Goal: Task Accomplishment & Management: Complete application form

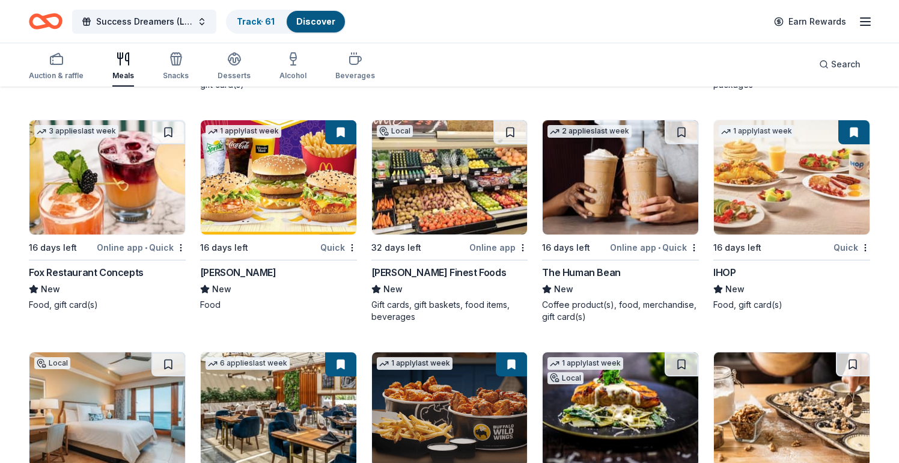
scroll to position [1468, 0]
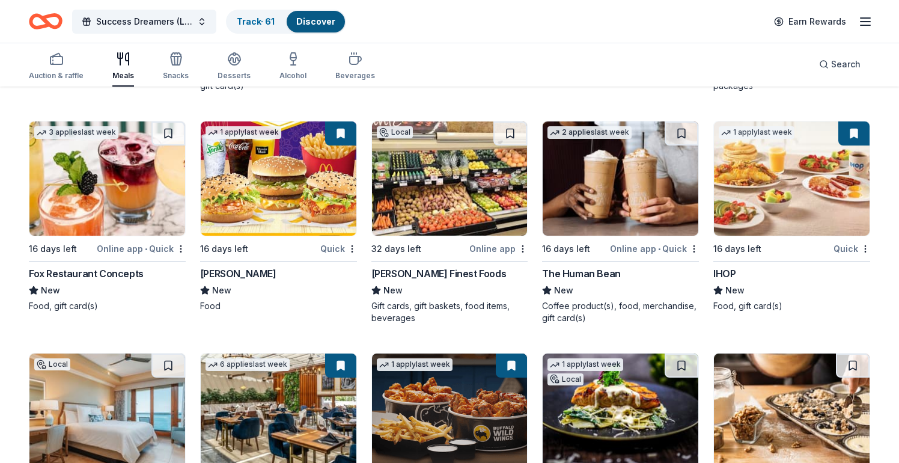
click at [778, 184] on img at bounding box center [792, 178] width 156 height 114
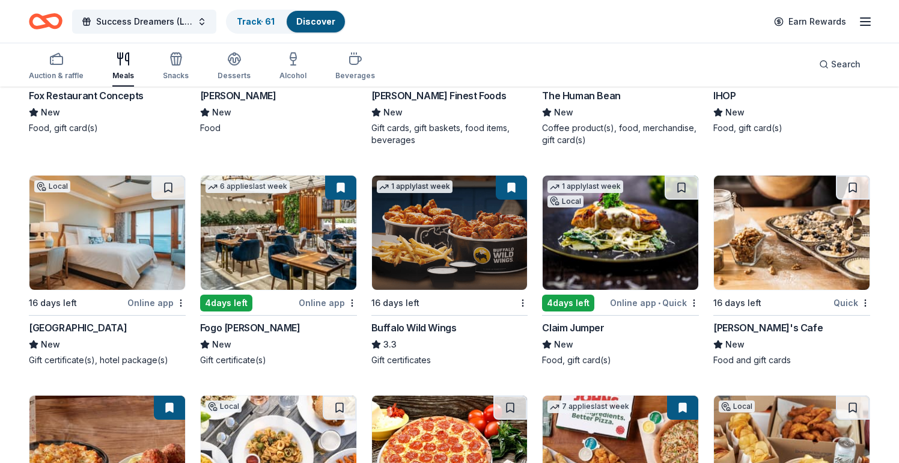
scroll to position [1645, 0]
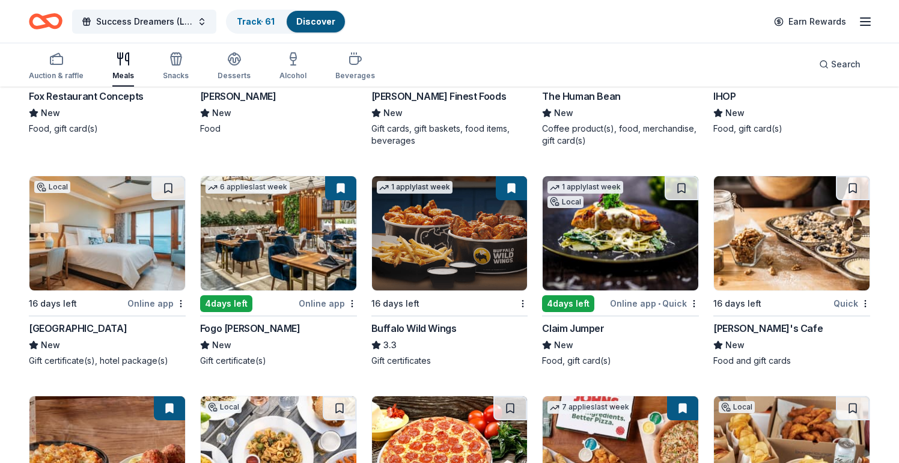
click at [418, 239] on img at bounding box center [450, 233] width 156 height 114
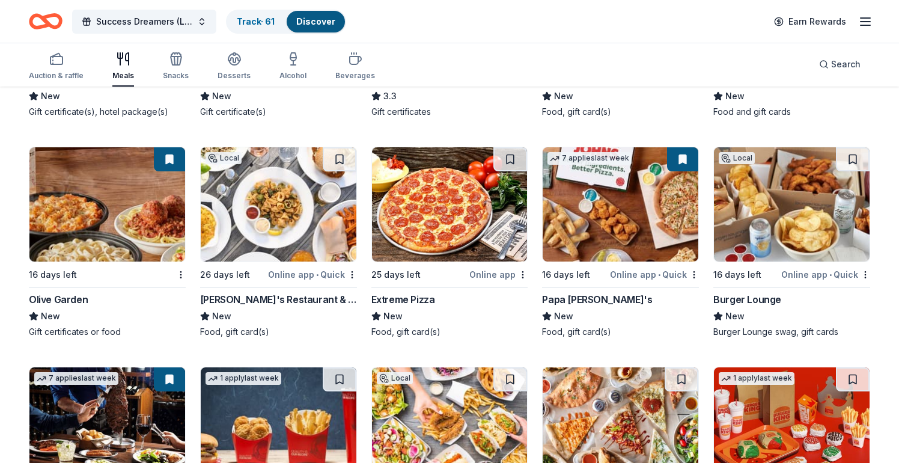
scroll to position [1890, 0]
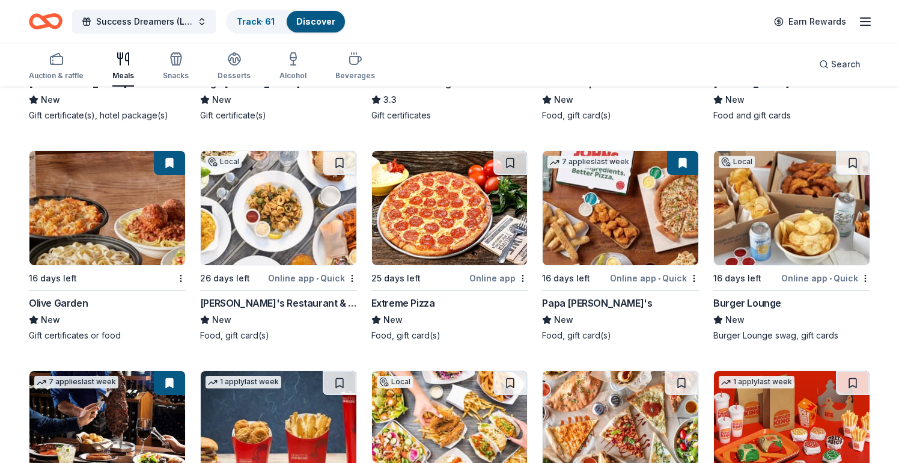
click at [620, 200] on img at bounding box center [621, 208] width 156 height 114
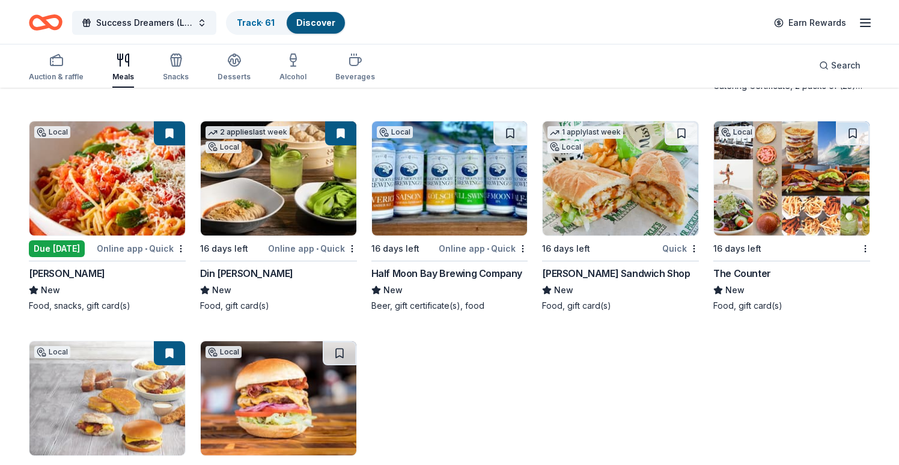
scroll to position [3708, 0]
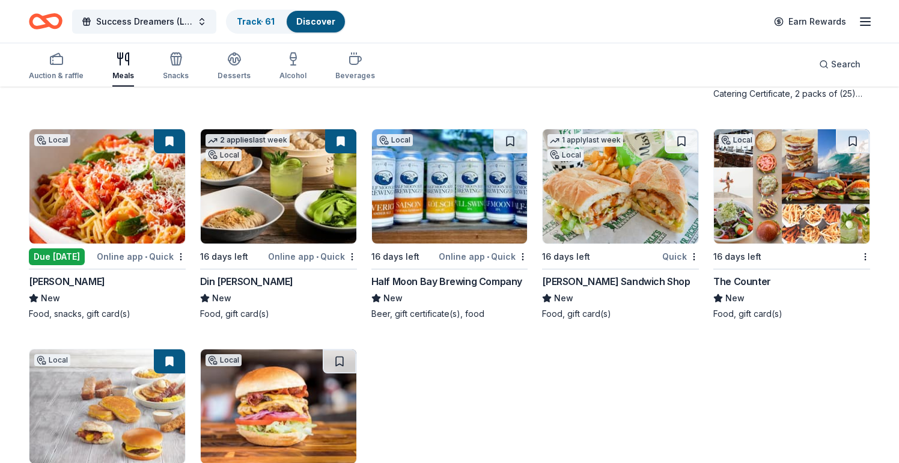
click at [123, 186] on img at bounding box center [107, 186] width 156 height 114
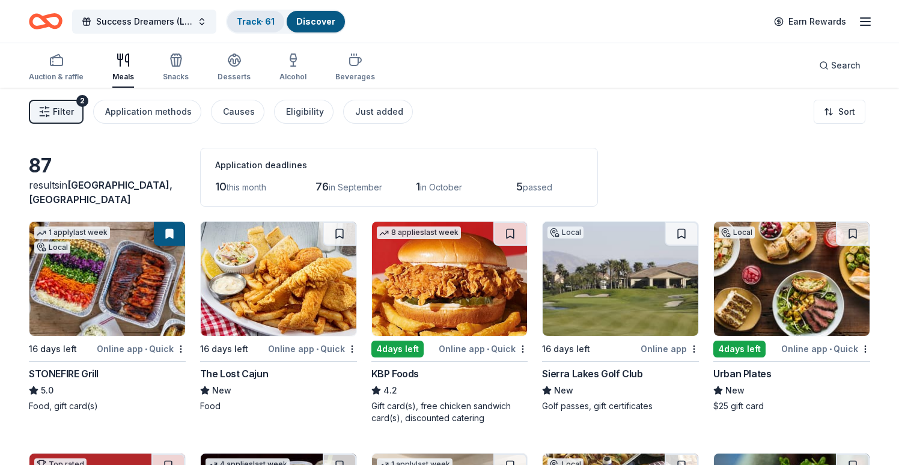
scroll to position [0, 0]
click at [251, 20] on link "Track · 61" at bounding box center [256, 21] width 38 height 10
click at [340, 39] on div "Success Dreamers (Leadership) Academy Track · 61 Discover Earn Rewards" at bounding box center [449, 21] width 899 height 43
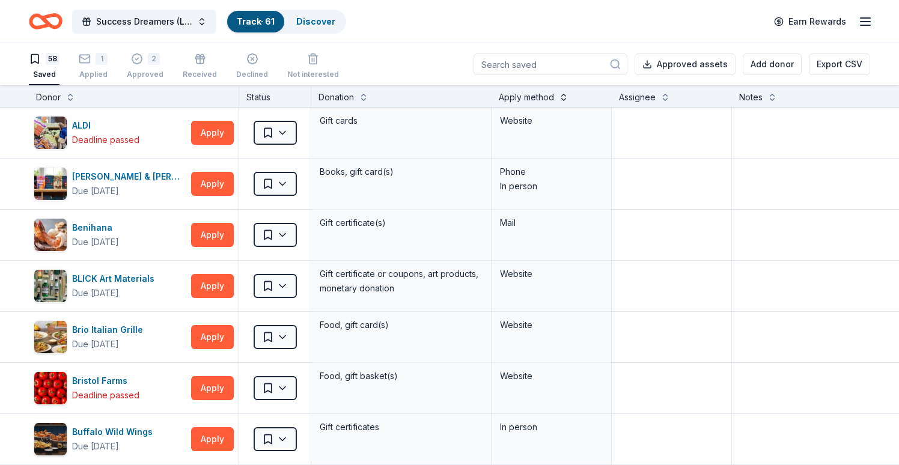
click at [563, 93] on button at bounding box center [564, 96] width 10 height 12
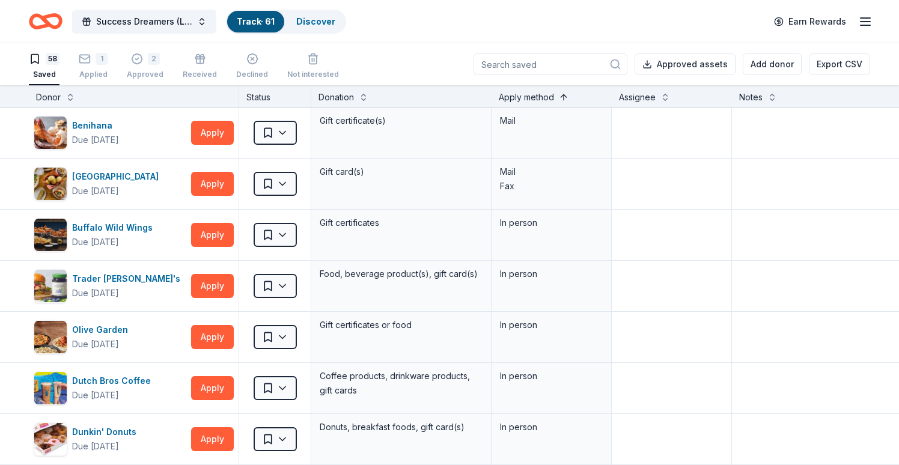
click at [563, 96] on button at bounding box center [564, 96] width 10 height 12
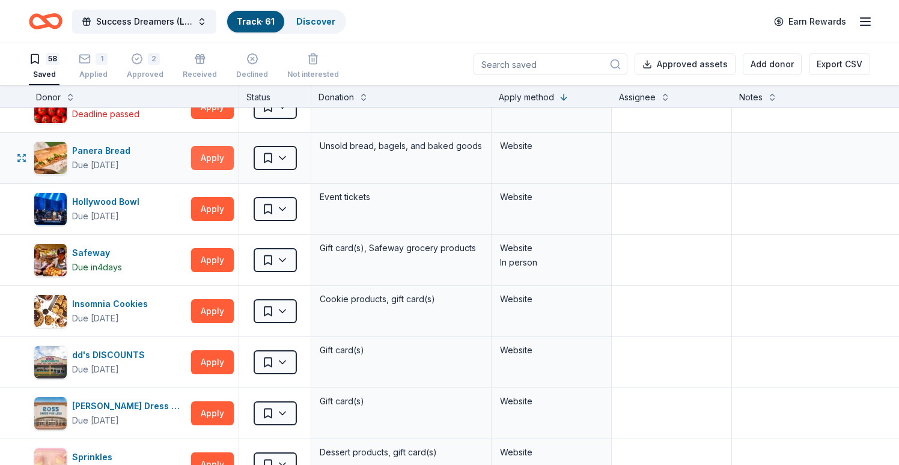
scroll to position [13, 0]
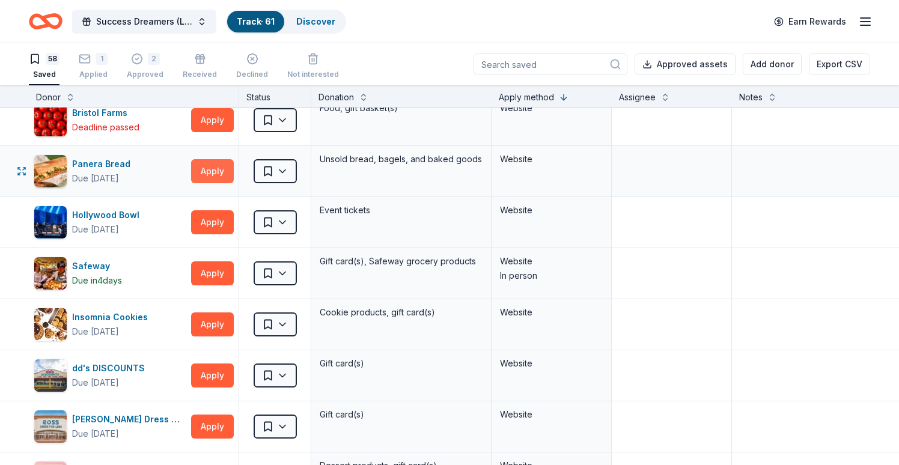
click at [215, 172] on button "Apply" at bounding box center [212, 171] width 43 height 24
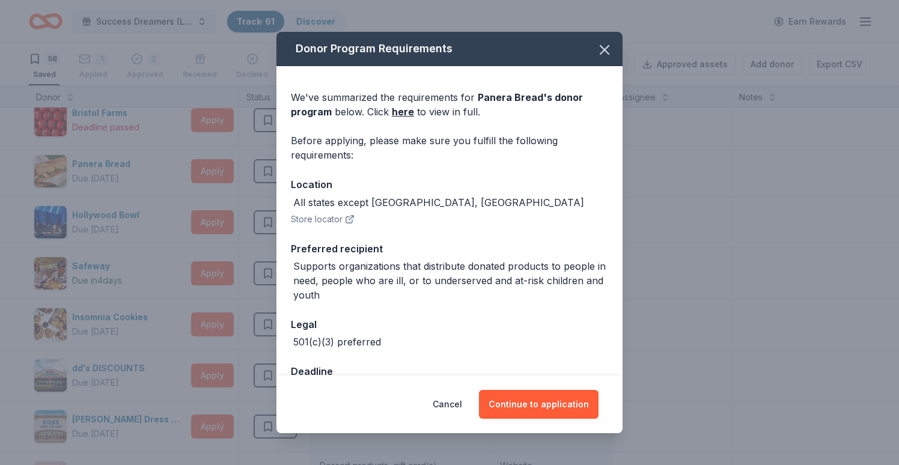
scroll to position [0, 0]
click at [603, 43] on icon "button" at bounding box center [604, 49] width 17 height 17
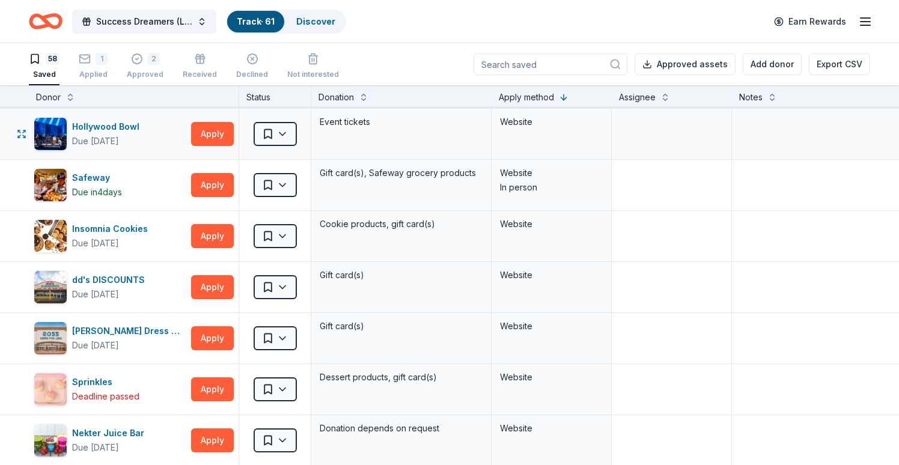
scroll to position [102, 0]
click at [205, 132] on button "Apply" at bounding box center [212, 133] width 43 height 24
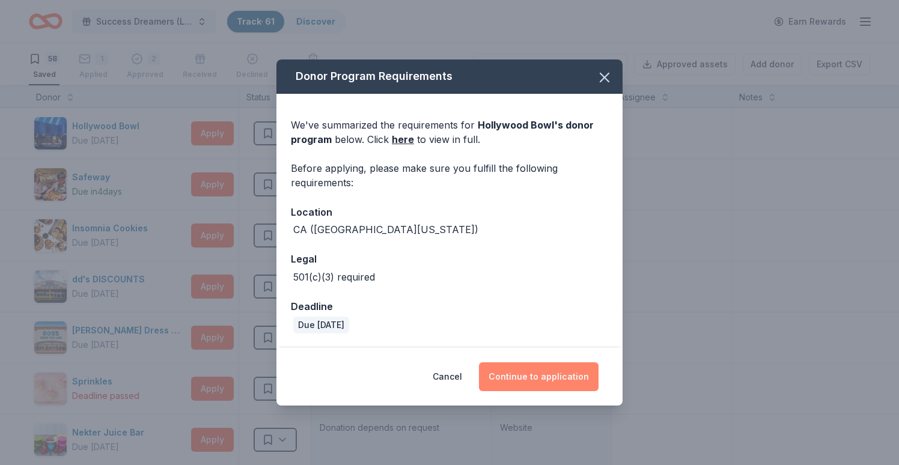
click at [539, 380] on button "Continue to application" at bounding box center [539, 376] width 120 height 29
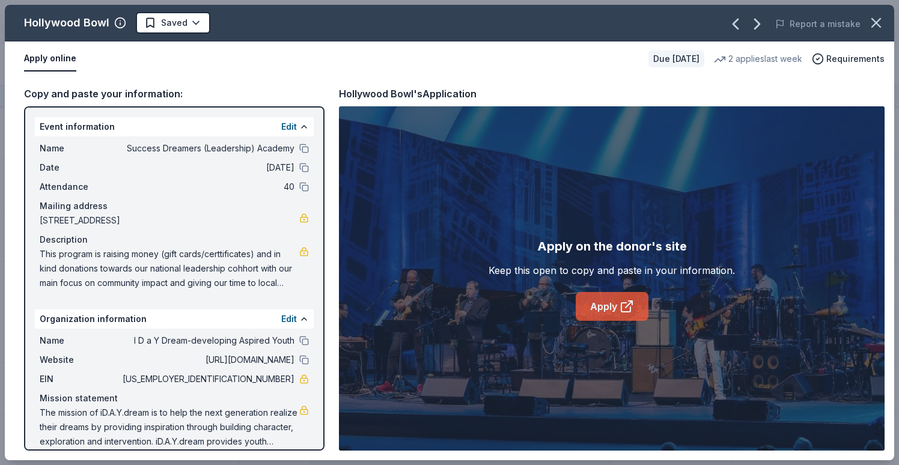
click at [626, 305] on icon at bounding box center [627, 306] width 14 height 14
click at [879, 28] on icon "button" at bounding box center [876, 22] width 17 height 17
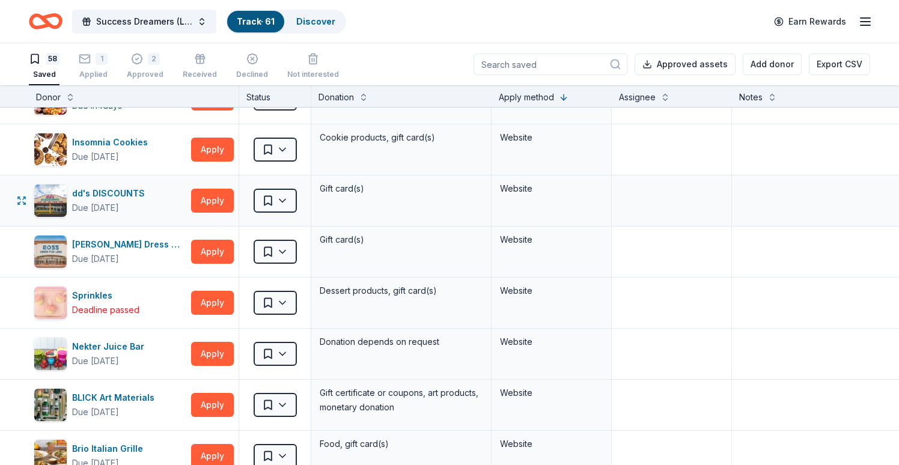
scroll to position [192, 0]
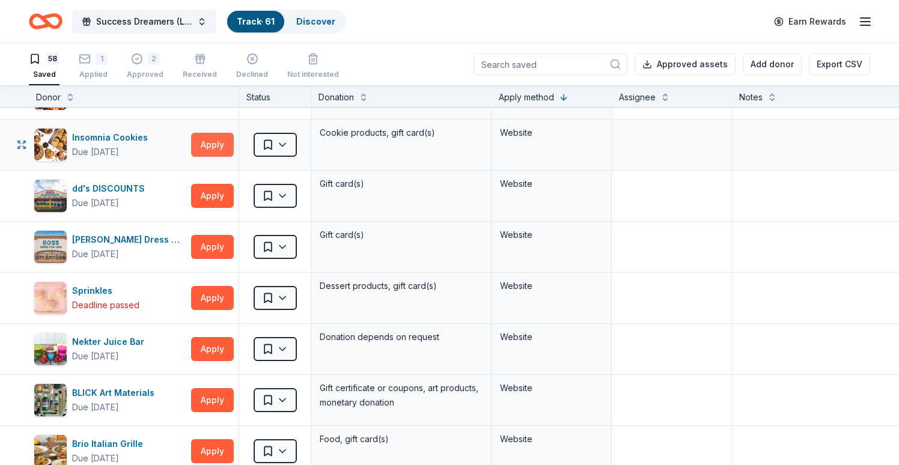
click at [214, 145] on button "Apply" at bounding box center [212, 145] width 43 height 24
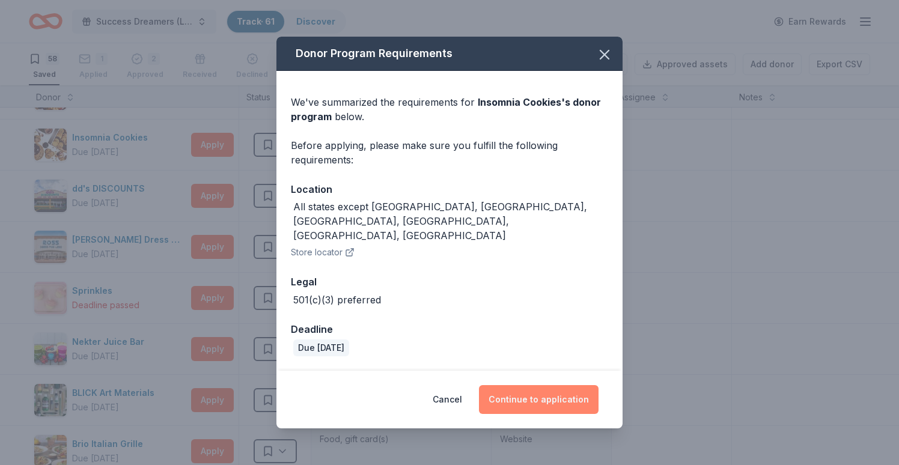
click at [537, 385] on button "Continue to application" at bounding box center [539, 399] width 120 height 29
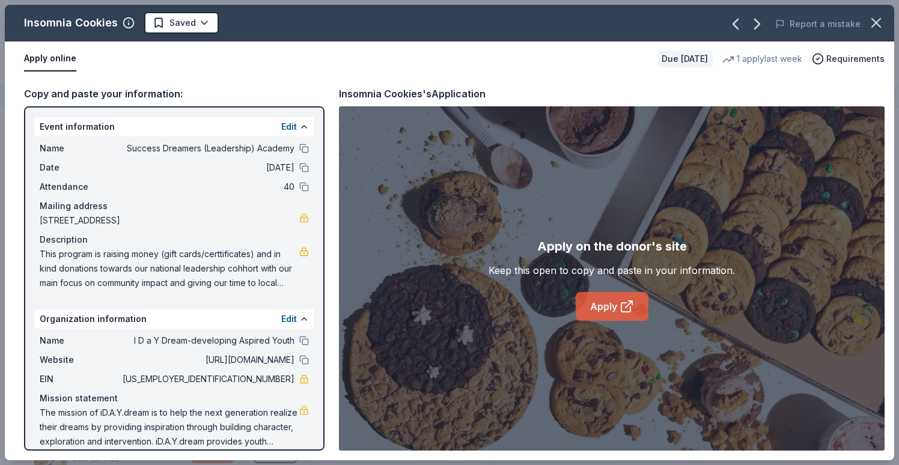
click at [617, 305] on link "Apply" at bounding box center [612, 306] width 73 height 29
click at [873, 18] on icon "button" at bounding box center [876, 22] width 17 height 17
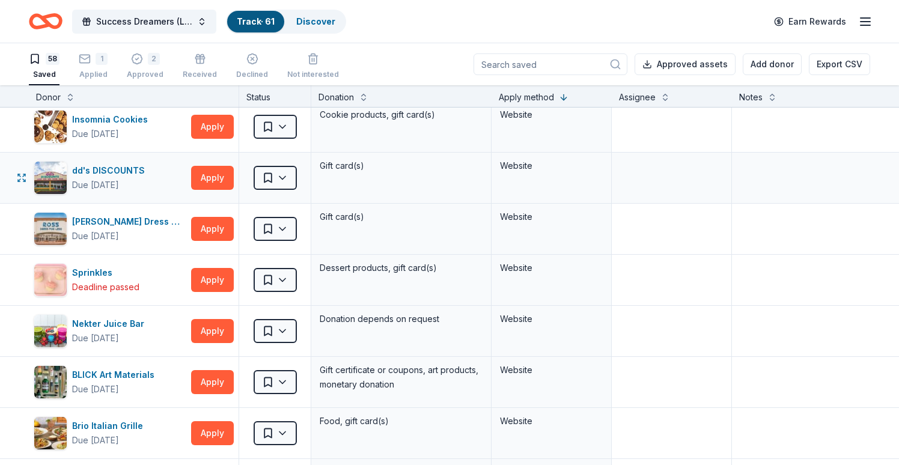
scroll to position [214, 0]
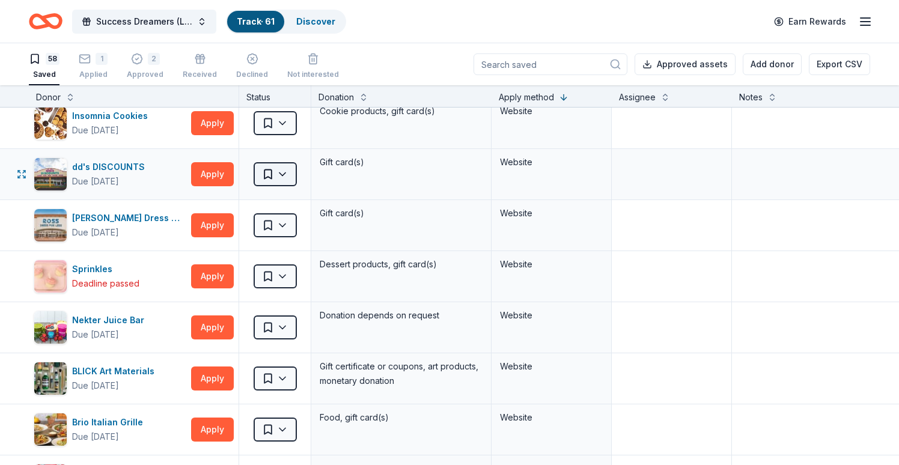
click at [278, 174] on html "Success Dreamers (Leadership) Academy Track · 61 Discover Earn Rewards 58 Saved…" at bounding box center [449, 232] width 899 height 465
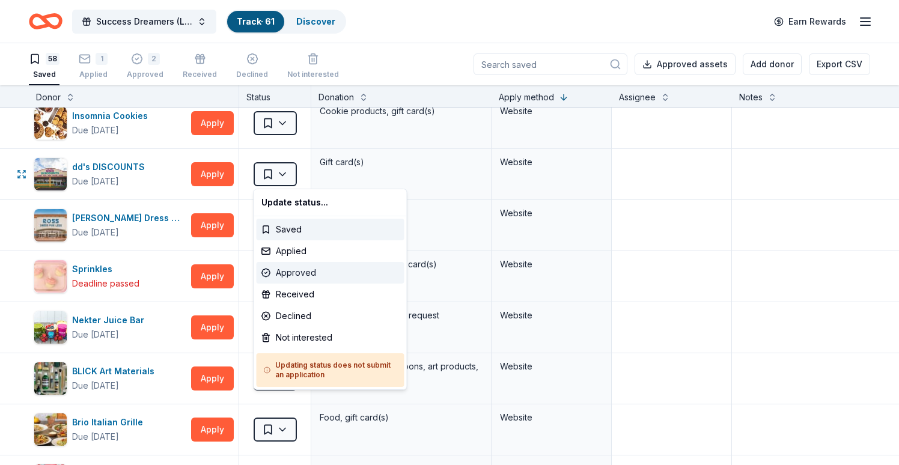
click at [293, 272] on div "Approved" at bounding box center [331, 273] width 148 height 22
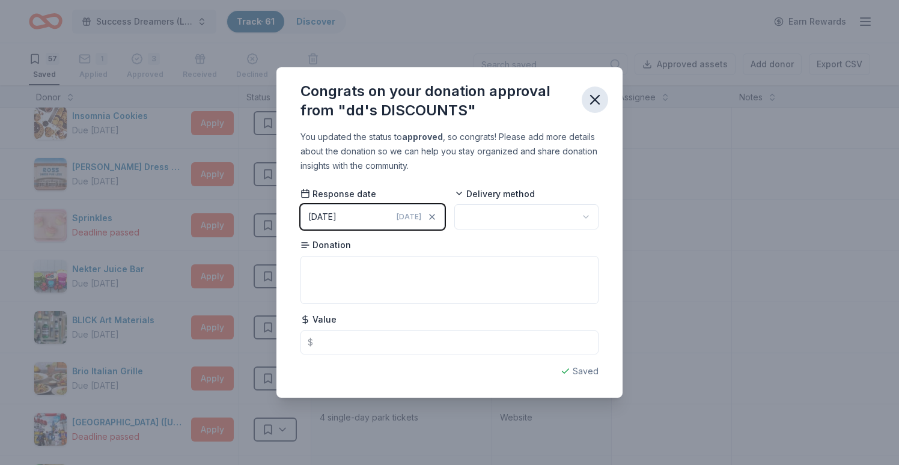
click at [591, 97] on icon "button" at bounding box center [594, 99] width 17 height 17
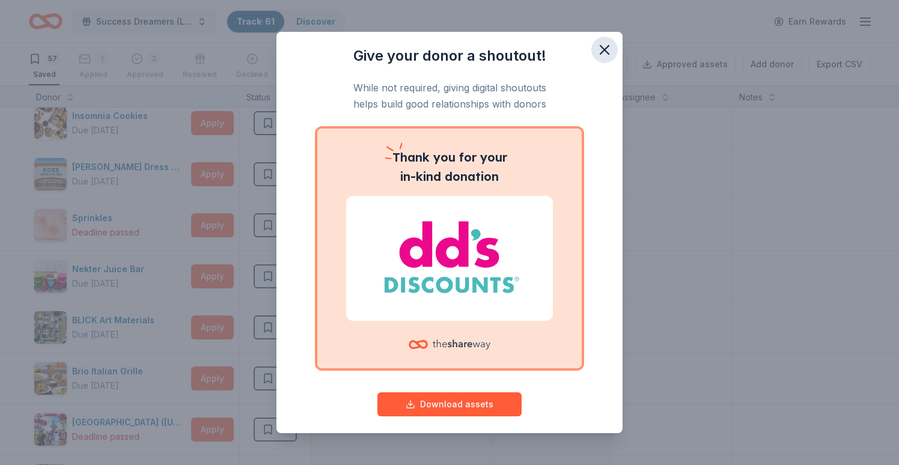
click at [600, 49] on icon "button" at bounding box center [604, 49] width 17 height 17
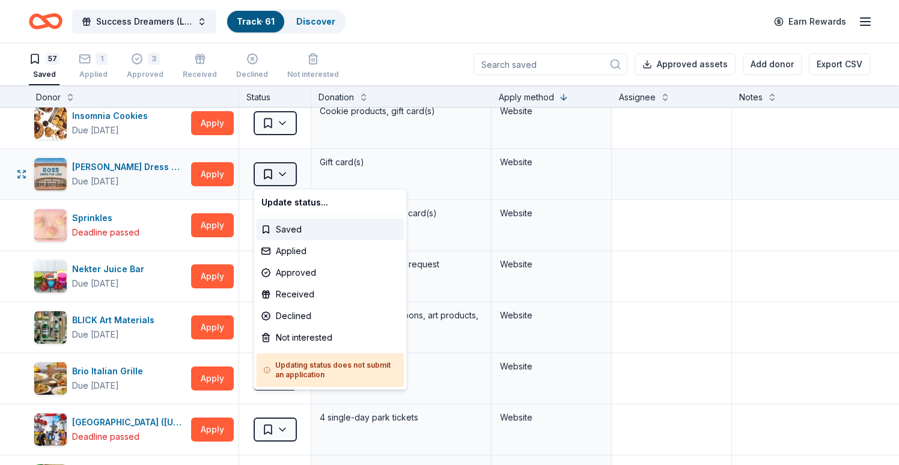
click at [282, 169] on html "Success Dreamers (Leadership) Academy Track · 61 Discover Earn Rewards 57 Saved…" at bounding box center [449, 232] width 899 height 465
click at [302, 294] on div "Received" at bounding box center [331, 295] width 148 height 22
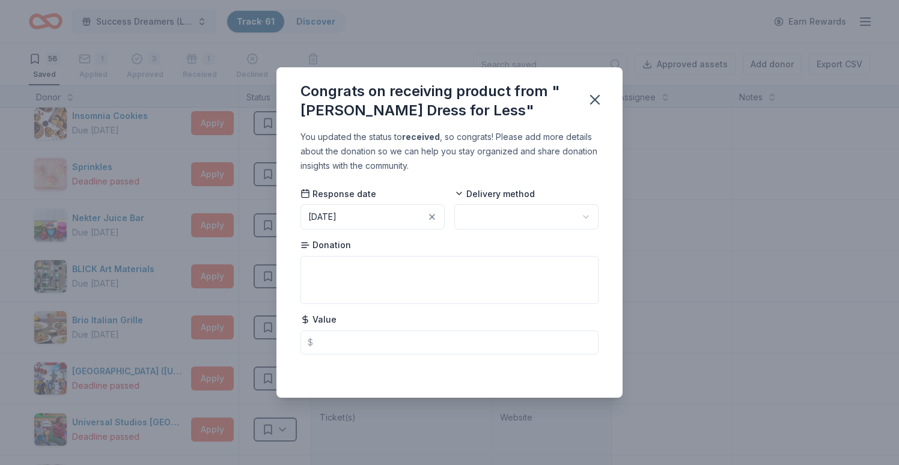
click at [574, 38] on div "Congrats on receiving product from "Ross Dress for Less" You updated the status…" at bounding box center [449, 232] width 899 height 465
click at [516, 219] on html "Success Dreamers (Leadership) Academy Track · 61 Discover Earn Rewards 56 Saved…" at bounding box center [449, 232] width 899 height 465
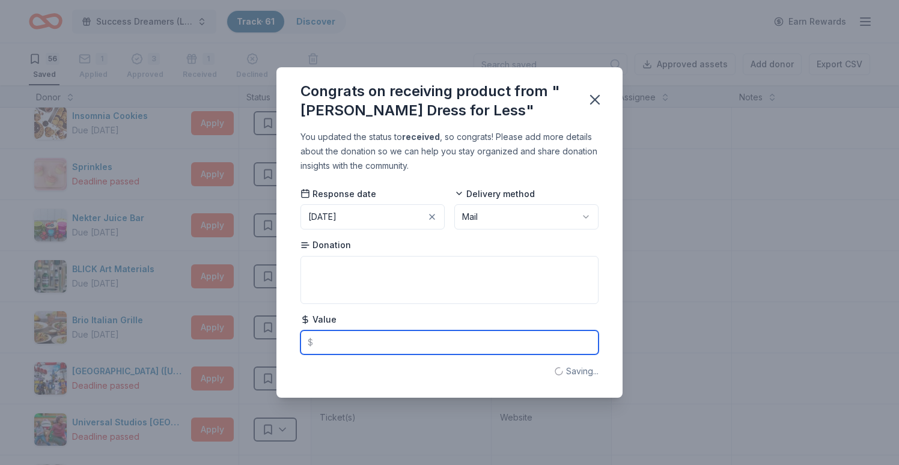
click at [427, 337] on input "text" at bounding box center [449, 342] width 298 height 24
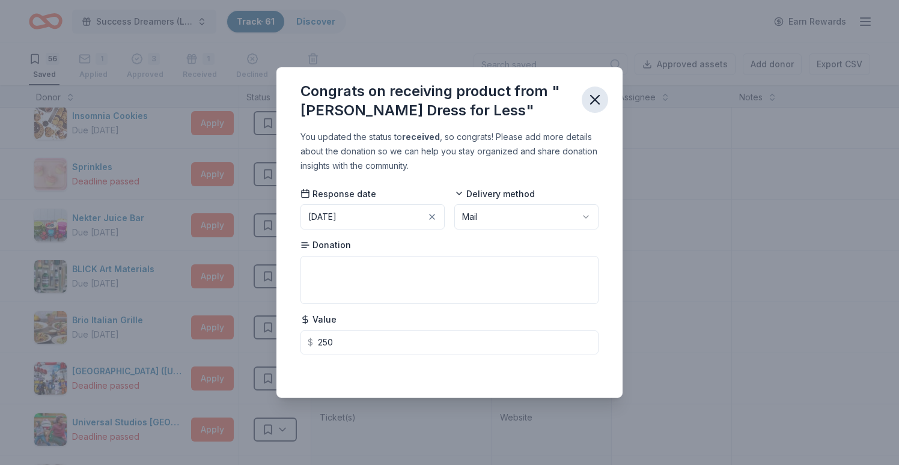
type input "250.00"
click at [592, 101] on icon "button" at bounding box center [594, 99] width 17 height 17
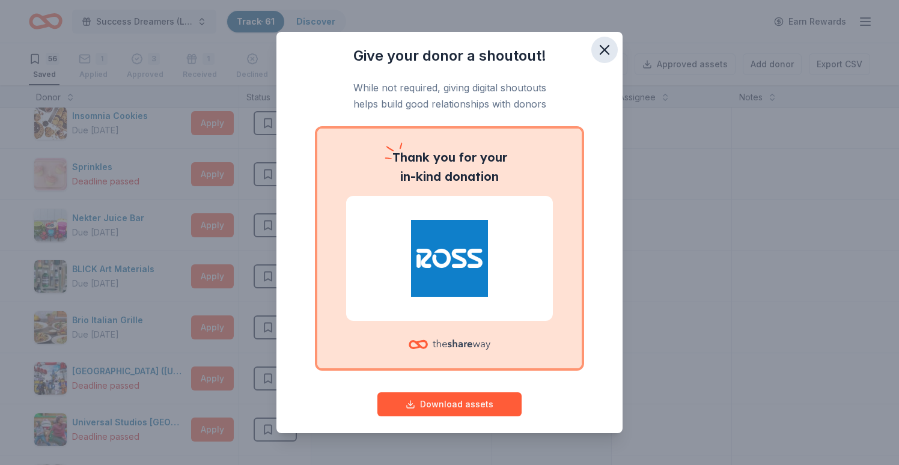
click at [605, 52] on icon "button" at bounding box center [604, 49] width 17 height 17
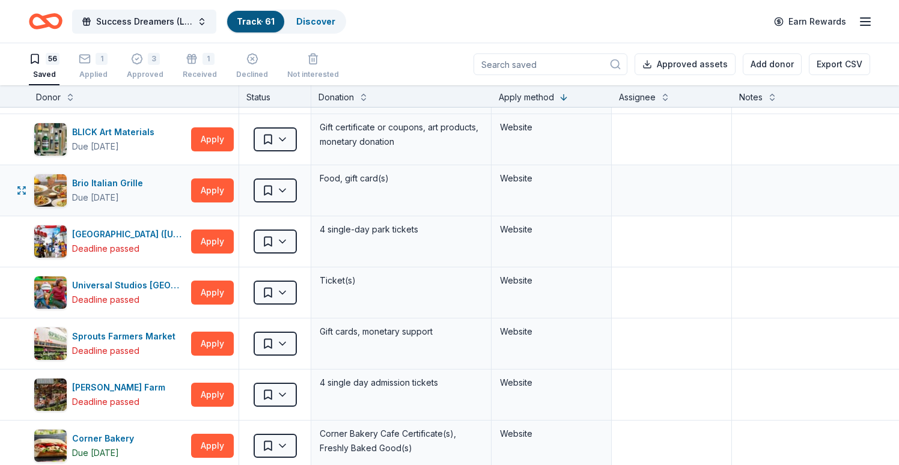
scroll to position [351, 0]
click at [214, 139] on button "Apply" at bounding box center [212, 139] width 43 height 24
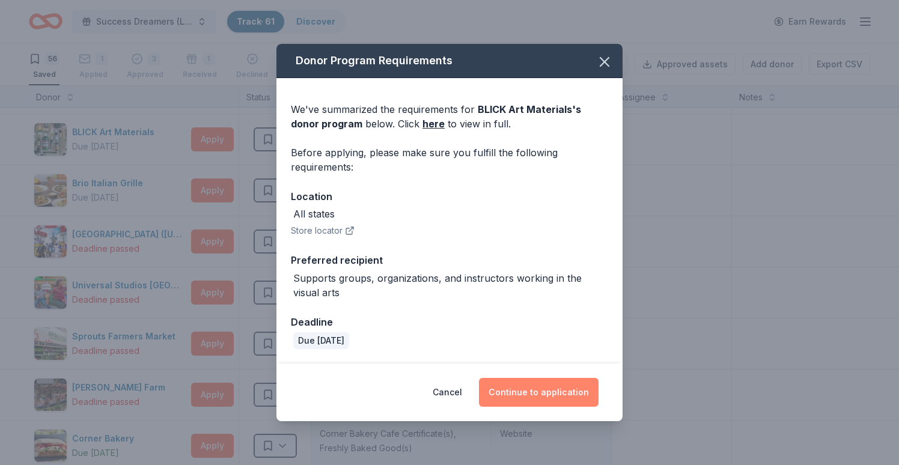
click at [558, 389] on button "Continue to application" at bounding box center [539, 392] width 120 height 29
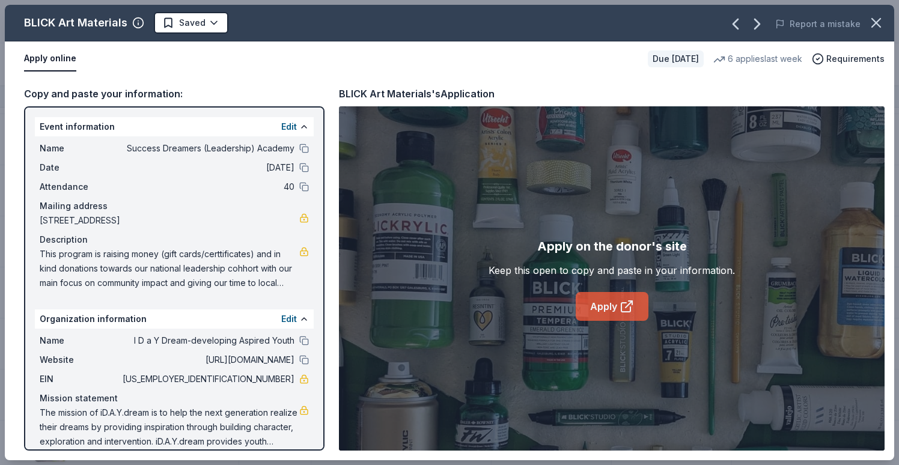
click at [614, 302] on link "Apply" at bounding box center [612, 306] width 73 height 29
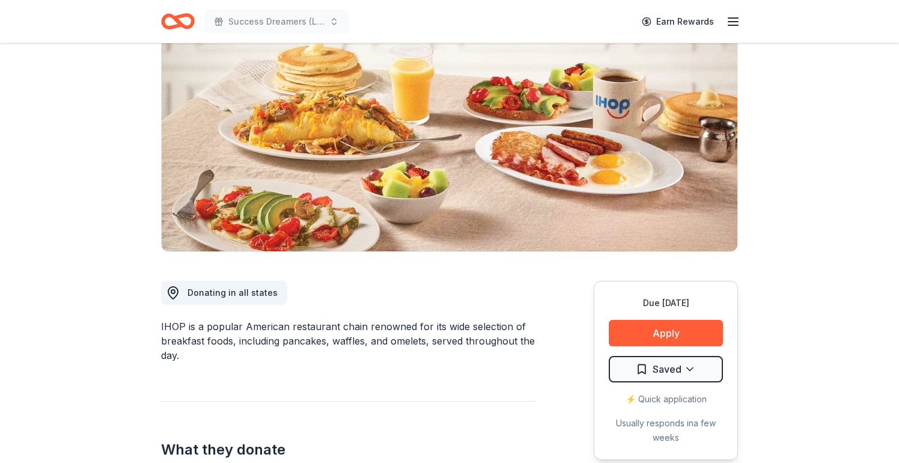
scroll to position [118, 0]
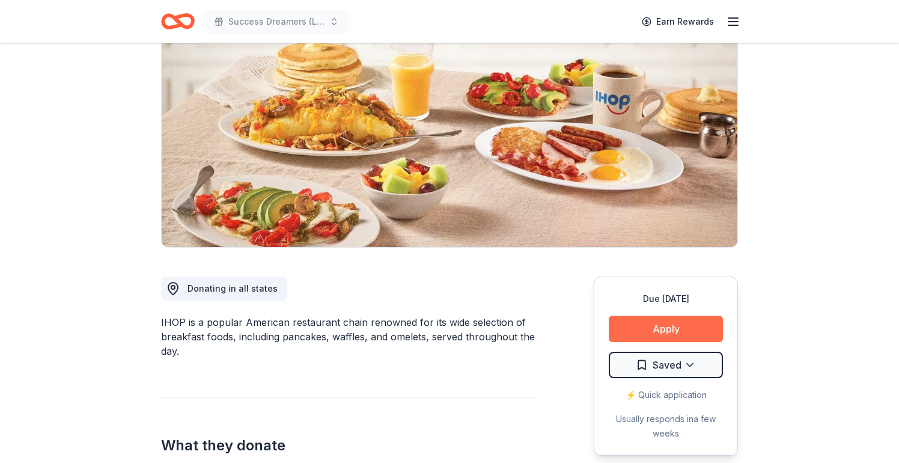
click at [678, 328] on button "Apply" at bounding box center [666, 328] width 114 height 26
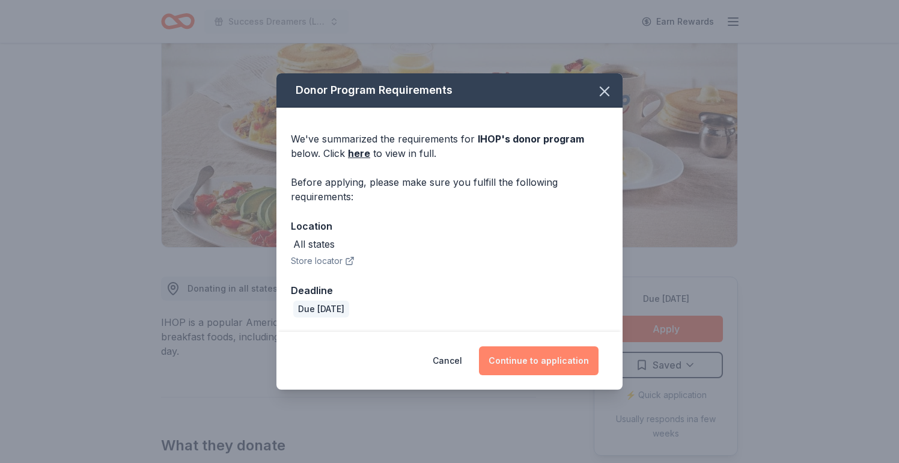
click at [535, 364] on button "Continue to application" at bounding box center [539, 360] width 120 height 29
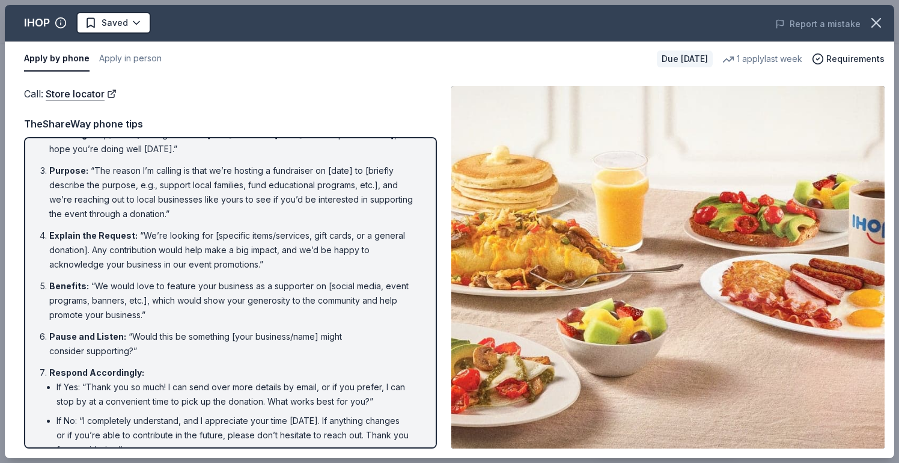
scroll to position [111, 0]
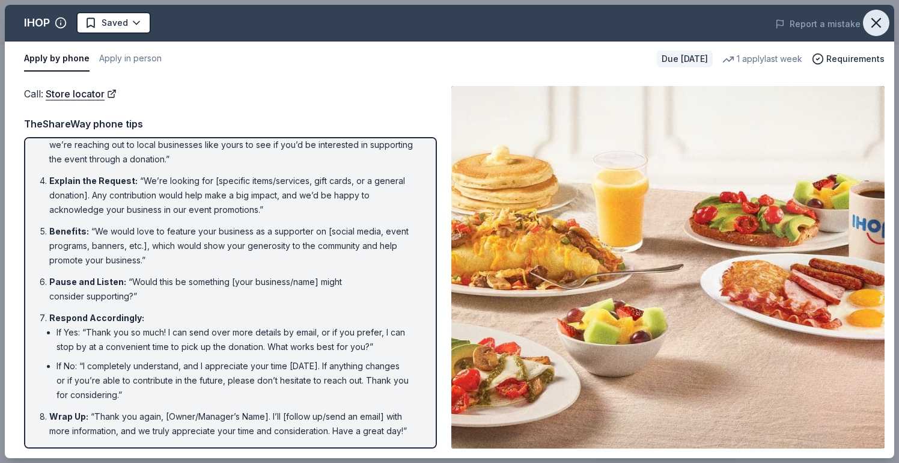
click at [880, 21] on icon "button" at bounding box center [876, 22] width 17 height 17
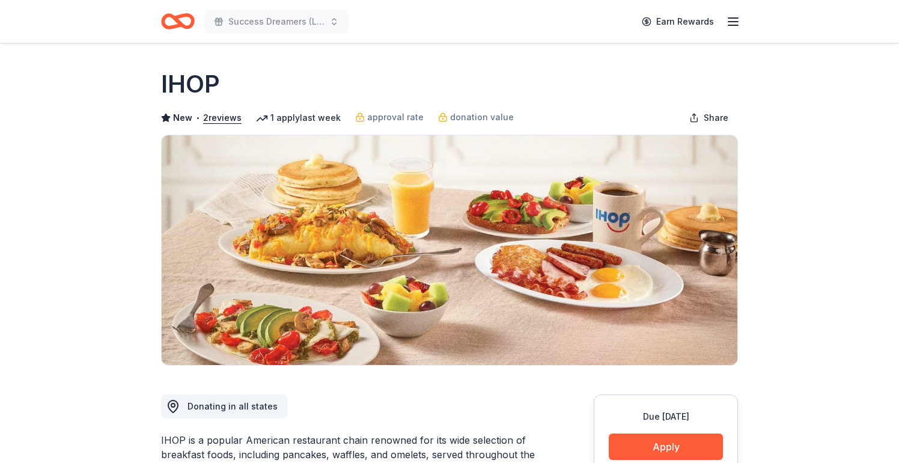
scroll to position [0, 0]
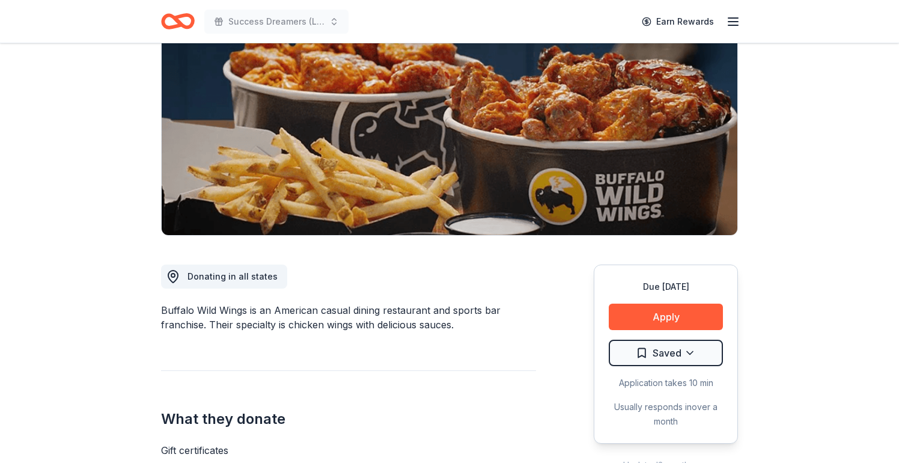
scroll to position [156, 0]
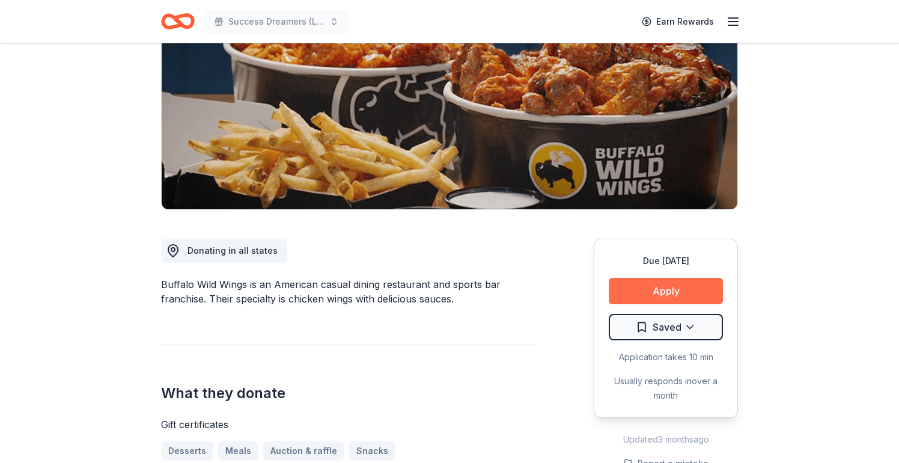
click at [686, 289] on button "Apply" at bounding box center [666, 291] width 114 height 26
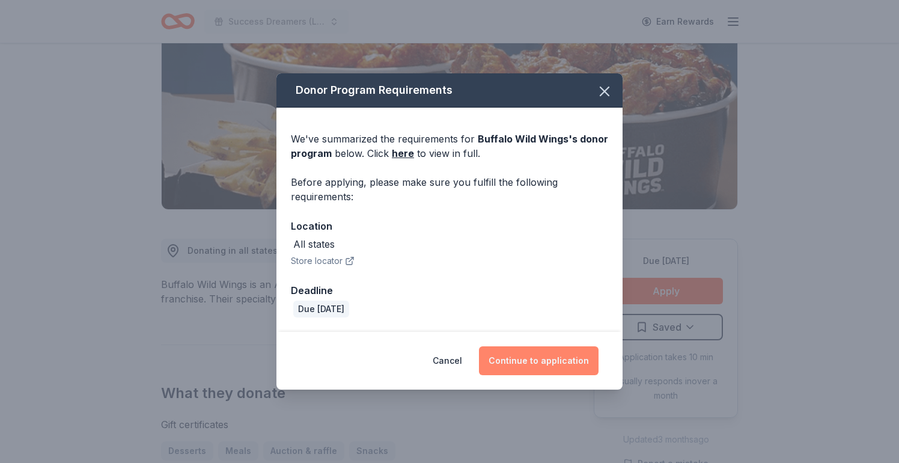
click at [548, 365] on button "Continue to application" at bounding box center [539, 360] width 120 height 29
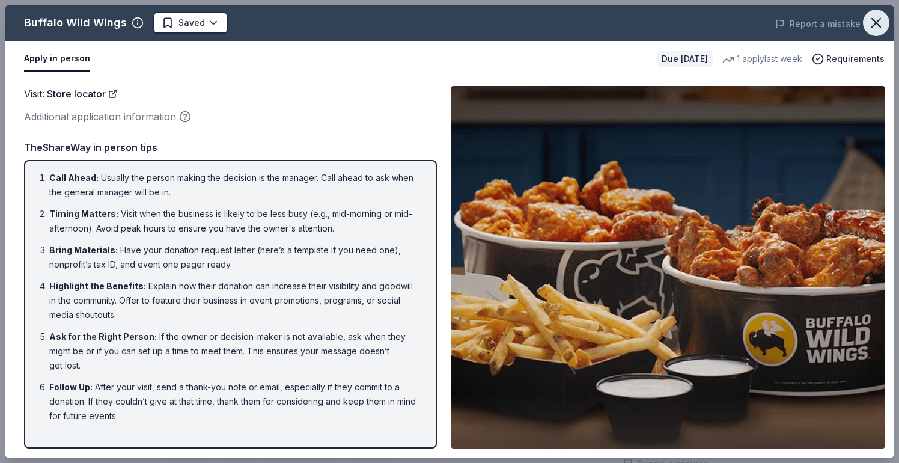
click at [875, 21] on icon "button" at bounding box center [876, 23] width 8 height 8
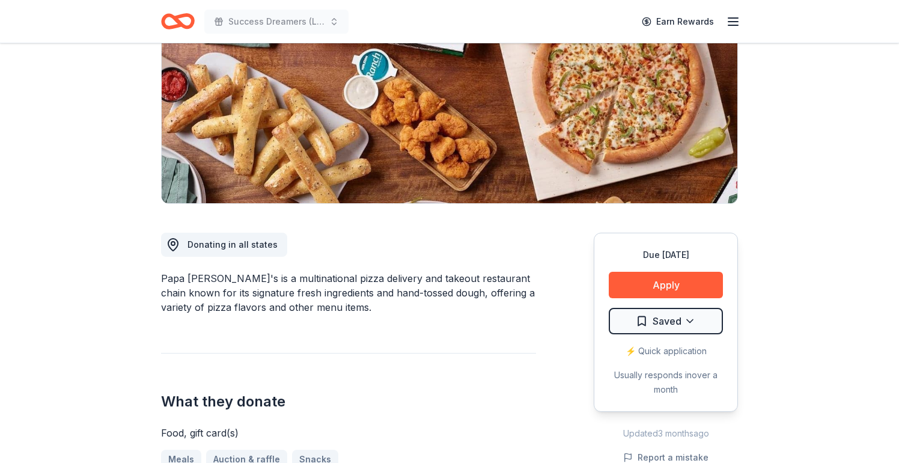
scroll to position [168, 0]
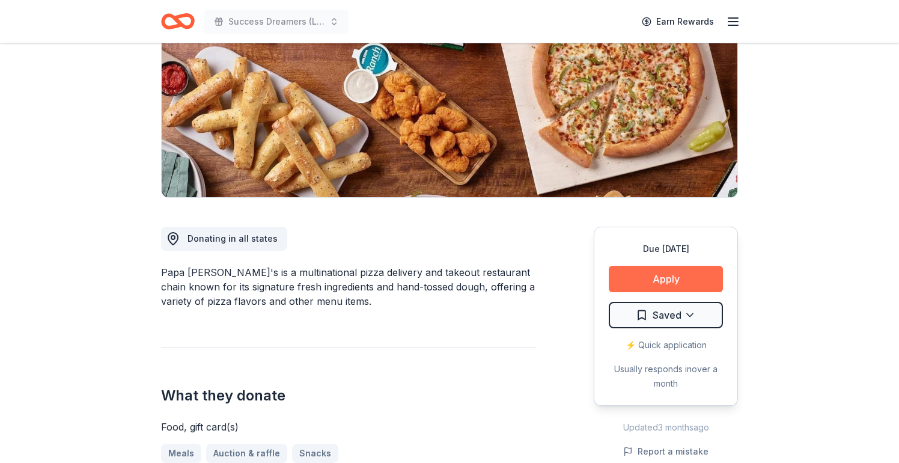
click at [686, 278] on button "Apply" at bounding box center [666, 279] width 114 height 26
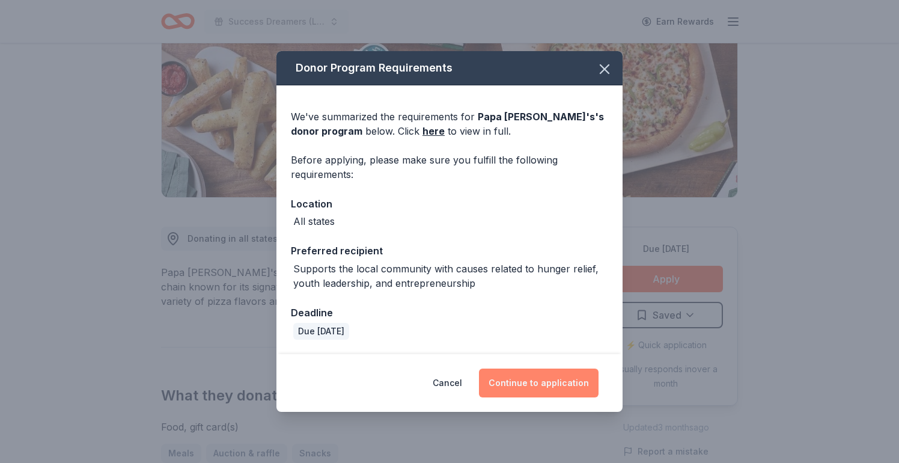
click at [561, 385] on button "Continue to application" at bounding box center [539, 382] width 120 height 29
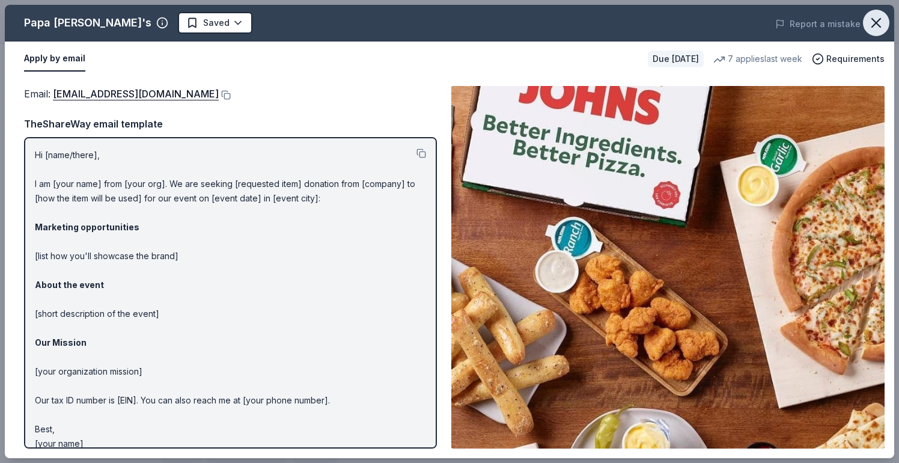
click at [876, 22] on icon "button" at bounding box center [876, 23] width 8 height 8
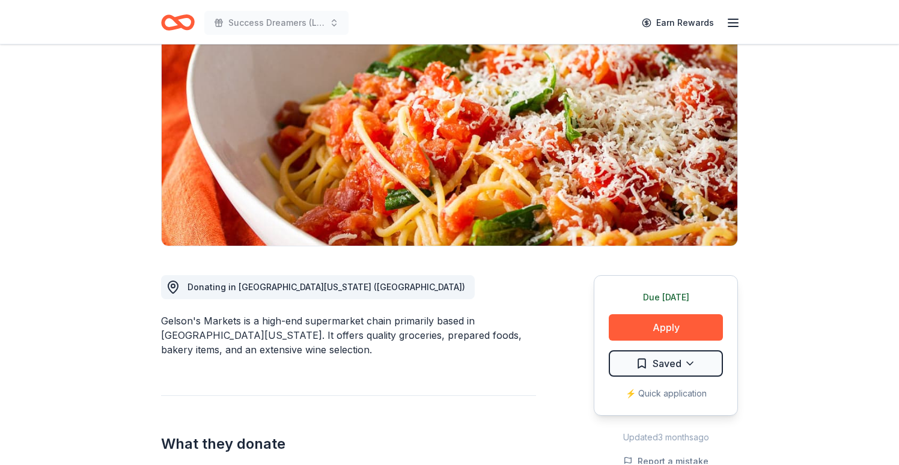
scroll to position [123, 0]
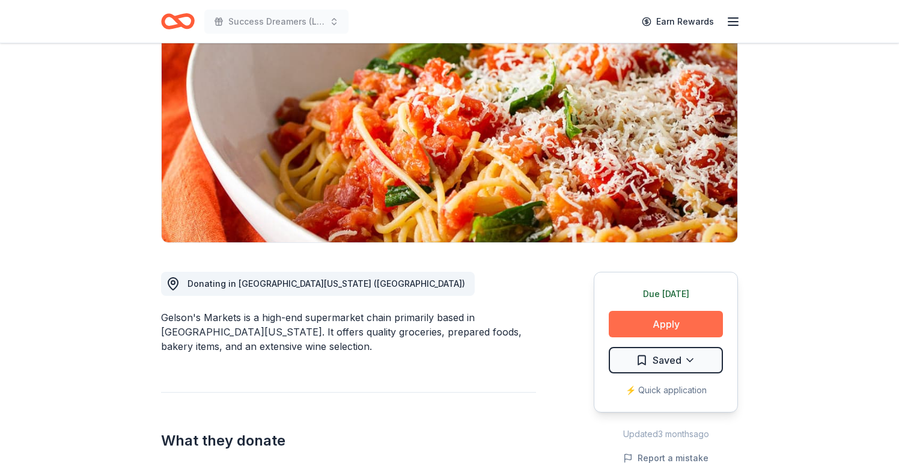
click at [682, 326] on button "Apply" at bounding box center [666, 324] width 114 height 26
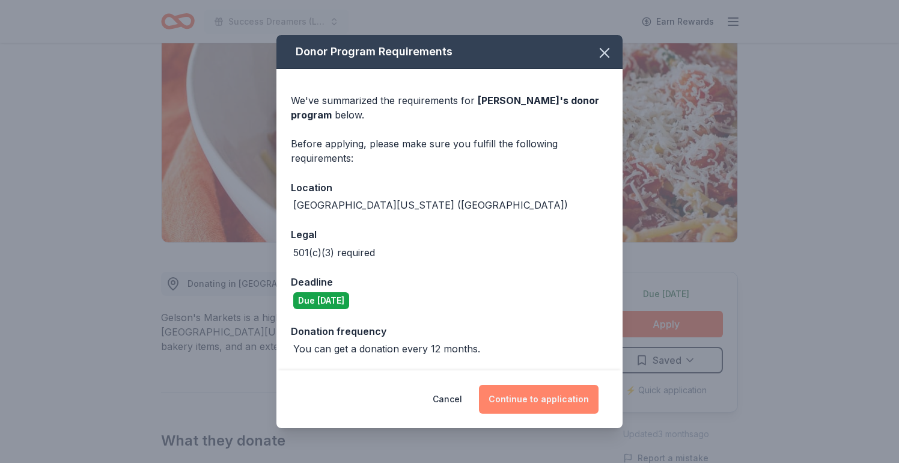
click at [544, 400] on button "Continue to application" at bounding box center [539, 399] width 120 height 29
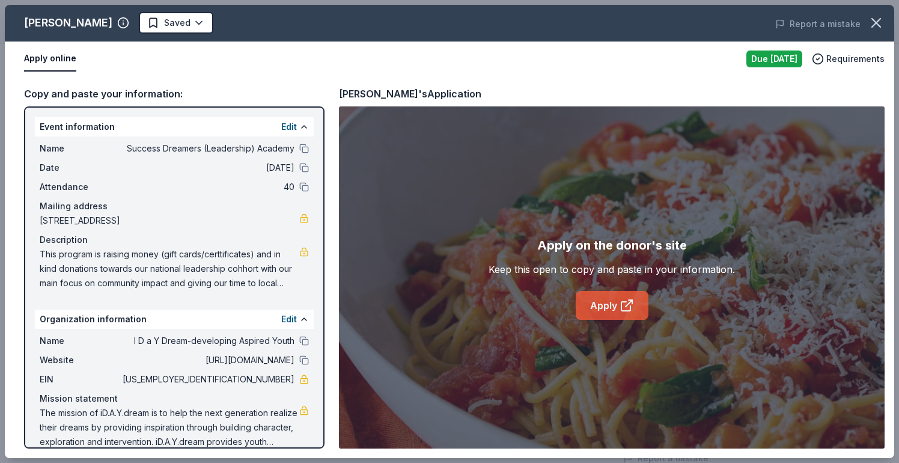
click at [597, 305] on link "Apply" at bounding box center [612, 305] width 73 height 29
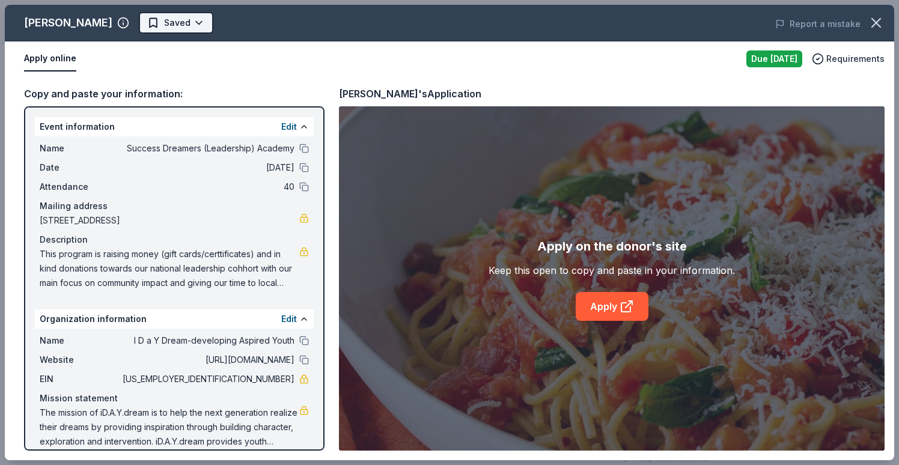
click at [159, 29] on html "Success Dreamers (Leadership) Academy Earn Rewards Due [DATE] Share Gelson's Ne…" at bounding box center [449, 109] width 899 height 465
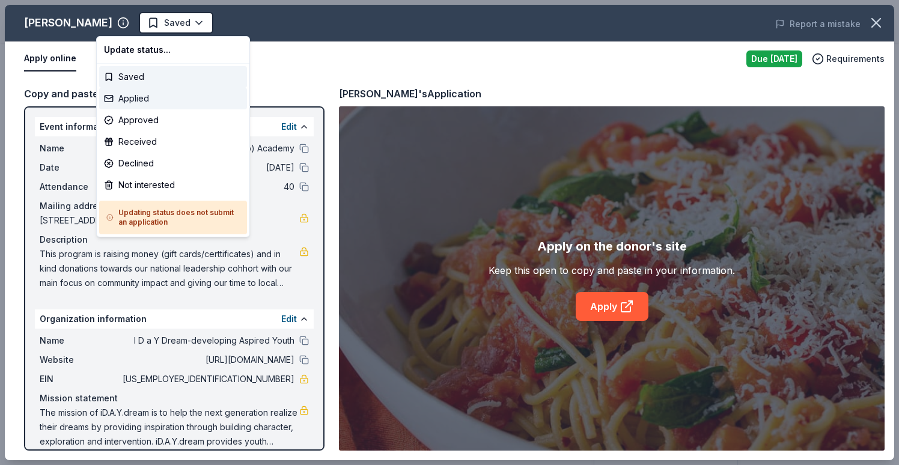
click at [152, 102] on div "Applied" at bounding box center [173, 99] width 148 height 22
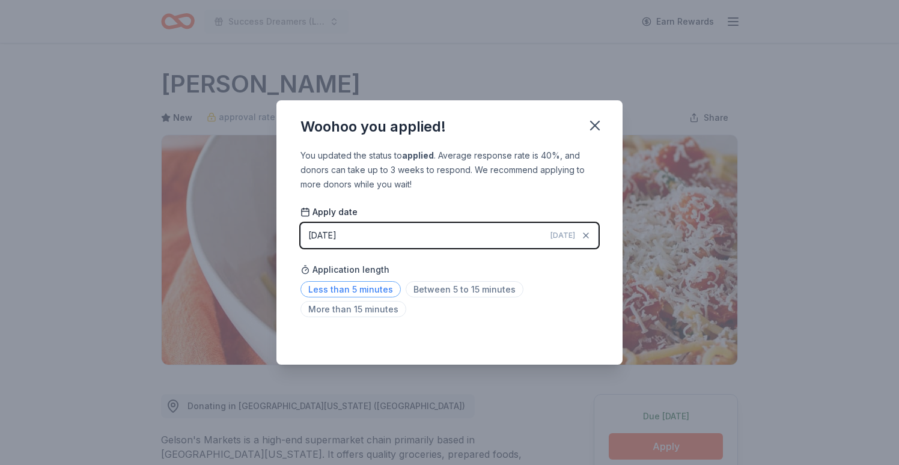
click at [378, 287] on span "Less than 5 minutes" at bounding box center [350, 289] width 100 height 16
click at [595, 123] on icon "button" at bounding box center [594, 125] width 17 height 17
